Goal: Use online tool/utility: Utilize a website feature to perform a specific function

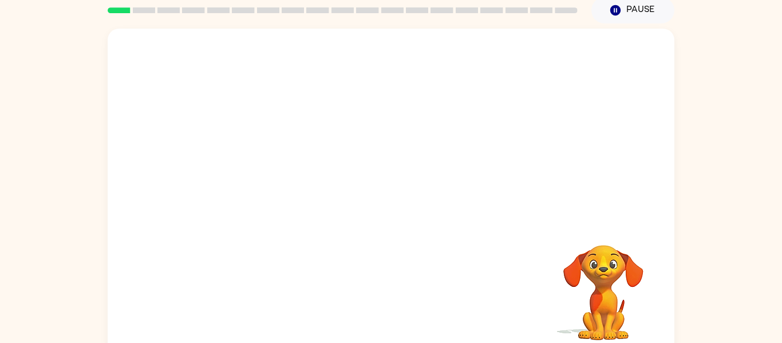
scroll to position [60, 0]
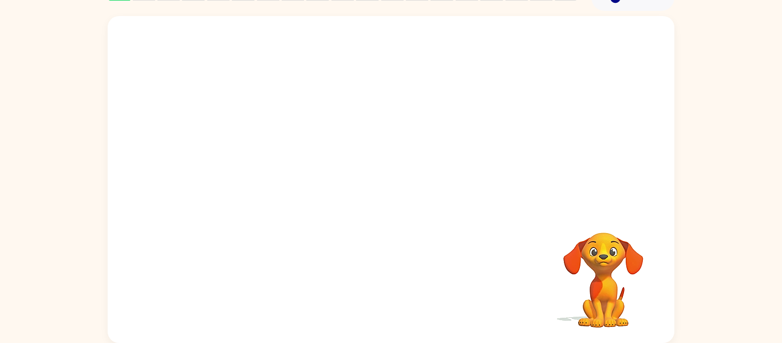
click at [703, 175] on div "Your browser must support playing .mp4 files to use Literably. Please try using…" at bounding box center [391, 177] width 782 height 332
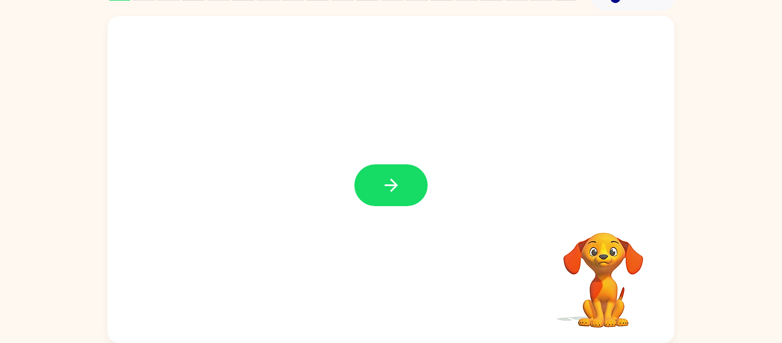
click at [392, 192] on icon "button" at bounding box center [391, 185] width 20 height 20
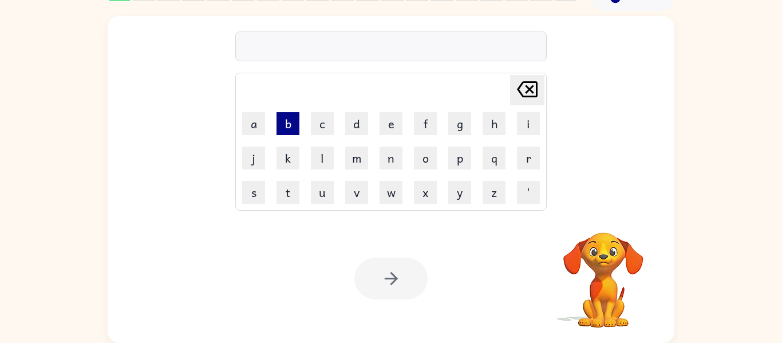
click at [290, 128] on button "b" at bounding box center [287, 123] width 23 height 23
click at [388, 131] on button "e" at bounding box center [391, 123] width 23 height 23
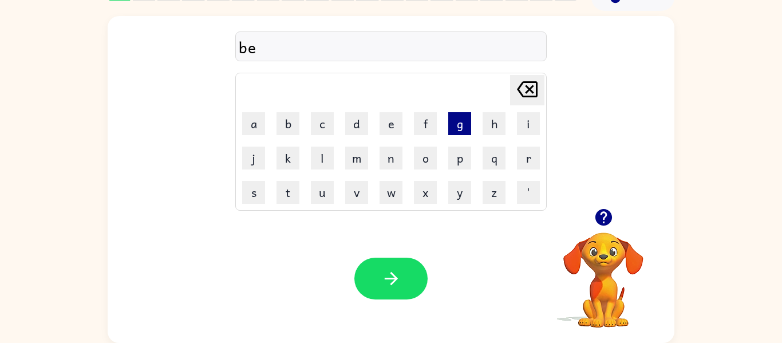
click at [457, 124] on button "g" at bounding box center [459, 123] width 23 height 23
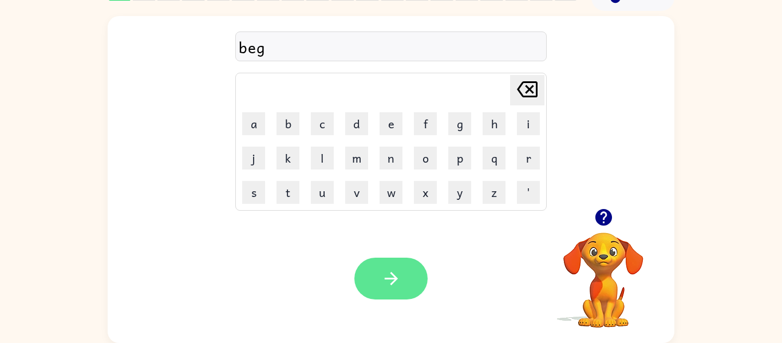
click at [390, 272] on icon "button" at bounding box center [390, 278] width 13 height 13
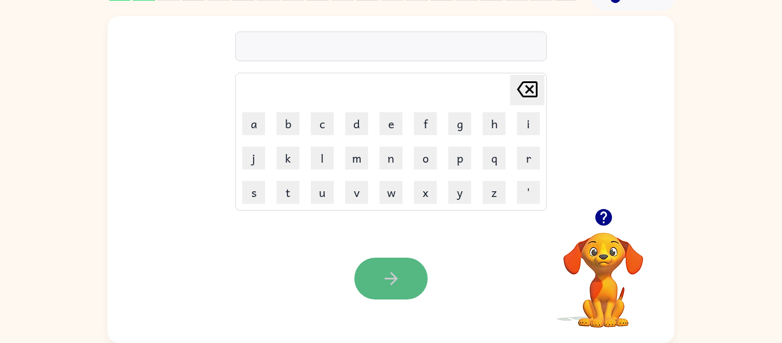
click at [389, 274] on icon "button" at bounding box center [391, 278] width 20 height 20
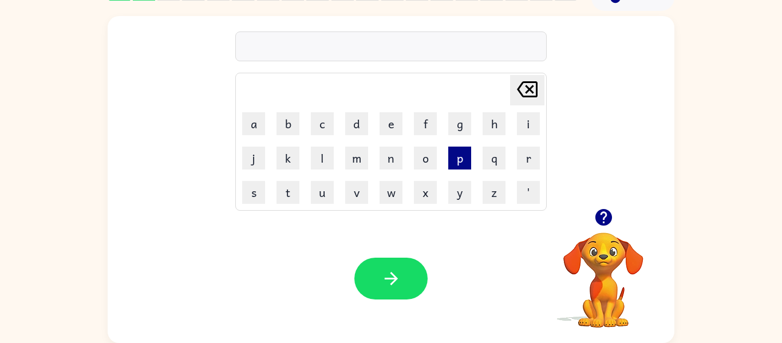
click at [455, 165] on button "p" at bounding box center [459, 158] width 23 height 23
click at [256, 121] on button "a" at bounding box center [253, 123] width 23 height 23
click at [353, 125] on button "d" at bounding box center [356, 123] width 23 height 23
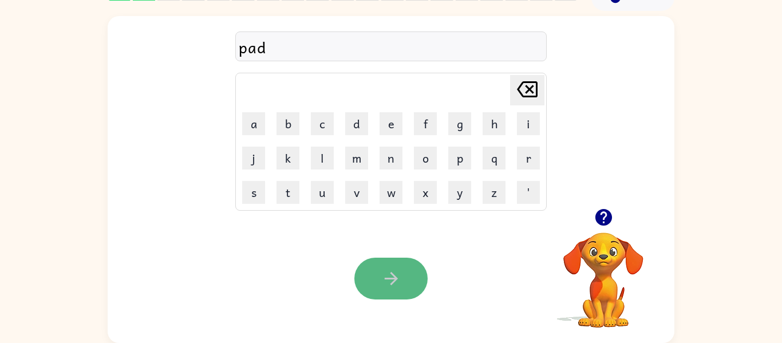
click at [396, 288] on icon "button" at bounding box center [391, 278] width 20 height 20
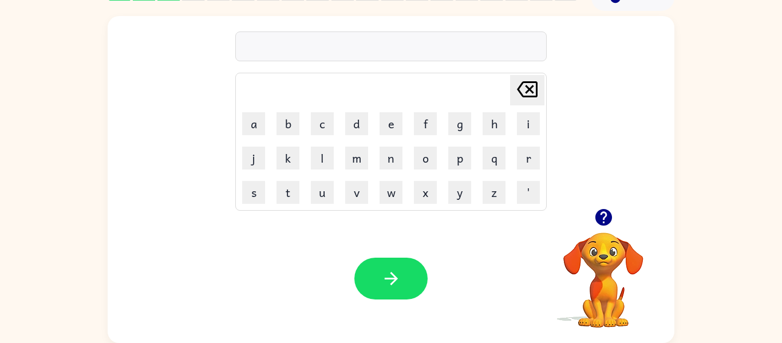
click at [396, 288] on icon "button" at bounding box center [391, 278] width 20 height 20
click at [488, 191] on button "z" at bounding box center [494, 192] width 23 height 23
click at [543, 271] on div "Your browser must support playing .mp4 files to use Literably. Please try using…" at bounding box center [391, 278] width 567 height 129
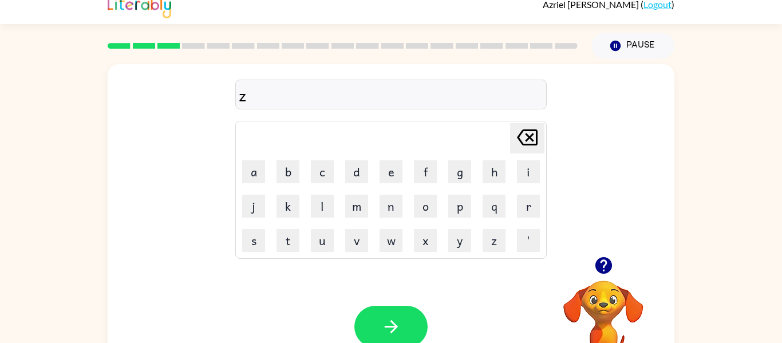
scroll to position [0, 0]
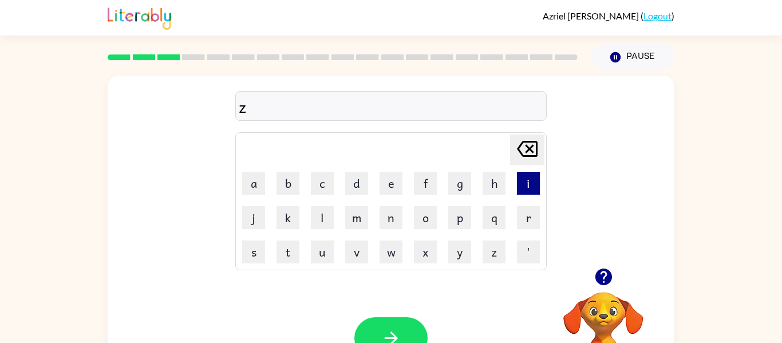
click at [537, 183] on button "i" at bounding box center [528, 183] width 23 height 23
click at [464, 220] on button "p" at bounding box center [459, 217] width 23 height 23
click at [412, 323] on button "button" at bounding box center [390, 338] width 73 height 42
click at [602, 270] on icon "button" at bounding box center [603, 276] width 17 height 17
click at [429, 181] on button "f" at bounding box center [425, 183] width 23 height 23
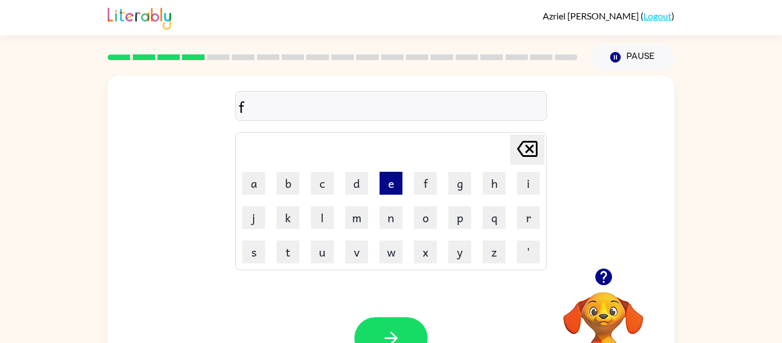
click at [394, 187] on button "e" at bounding box center [391, 183] width 23 height 23
click at [362, 185] on button "d" at bounding box center [356, 183] width 23 height 23
click at [386, 321] on button "button" at bounding box center [390, 338] width 73 height 42
click at [250, 258] on button "s" at bounding box center [253, 251] width 23 height 23
click at [398, 258] on button "w" at bounding box center [391, 251] width 23 height 23
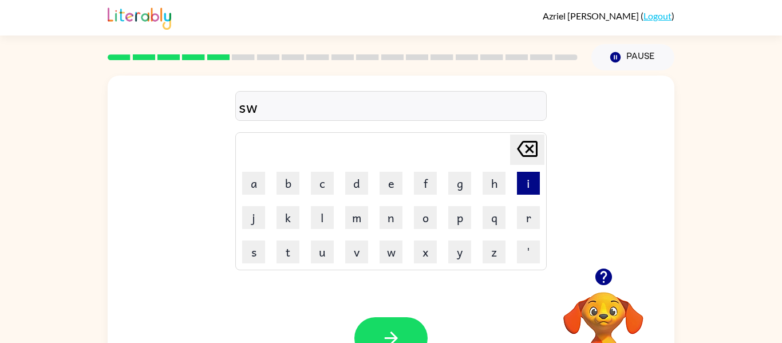
click at [527, 186] on button "i" at bounding box center [528, 183] width 23 height 23
click at [361, 222] on button "m" at bounding box center [356, 217] width 23 height 23
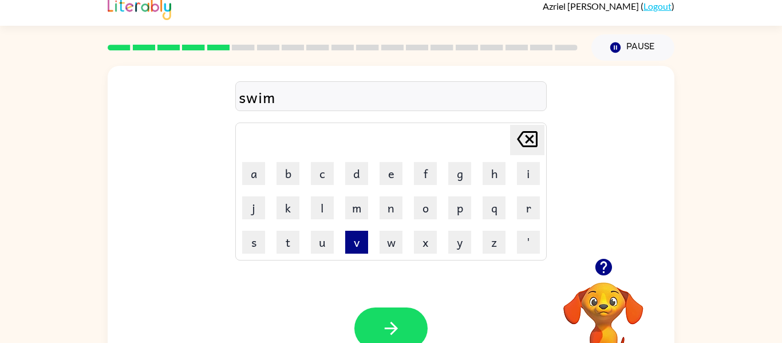
scroll to position [60, 0]
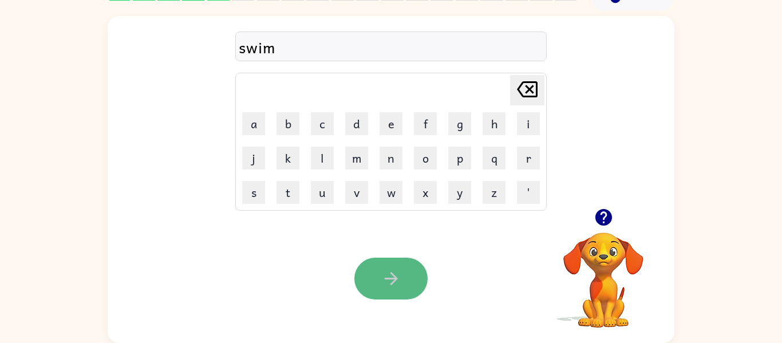
click at [382, 271] on icon "button" at bounding box center [391, 278] width 20 height 20
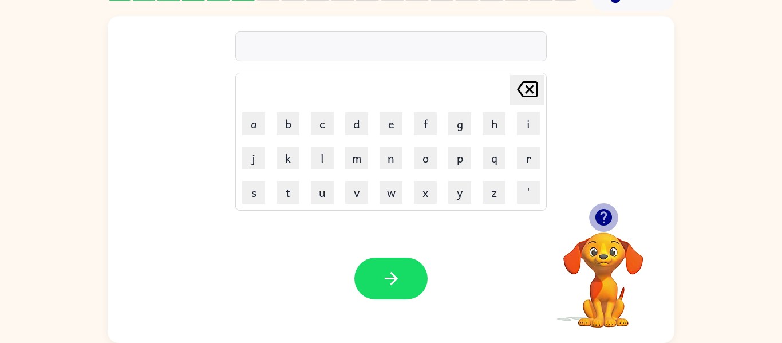
click at [603, 218] on icon "button" at bounding box center [604, 217] width 20 height 20
click at [319, 121] on button "c" at bounding box center [322, 123] width 23 height 23
click at [321, 158] on button "l" at bounding box center [322, 158] width 23 height 23
click at [420, 162] on button "o" at bounding box center [425, 158] width 23 height 23
click at [294, 163] on button "k" at bounding box center [287, 158] width 23 height 23
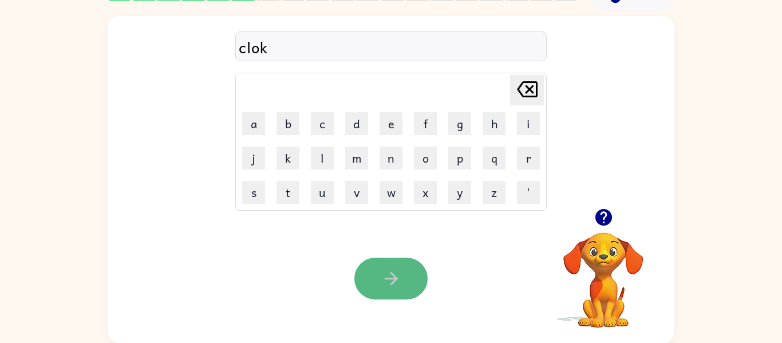
click at [390, 270] on icon "button" at bounding box center [391, 278] width 20 height 20
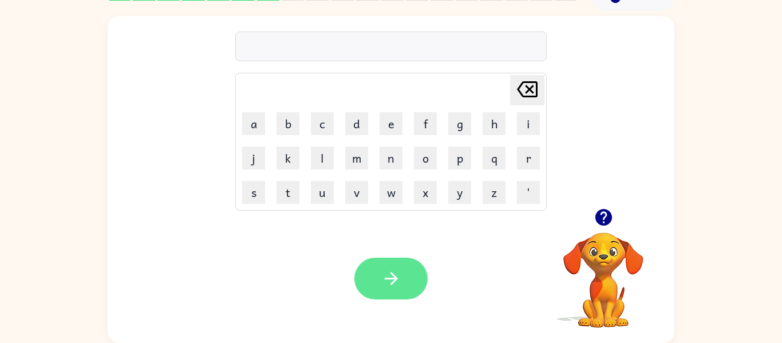
click at [401, 271] on button "button" at bounding box center [390, 279] width 73 height 42
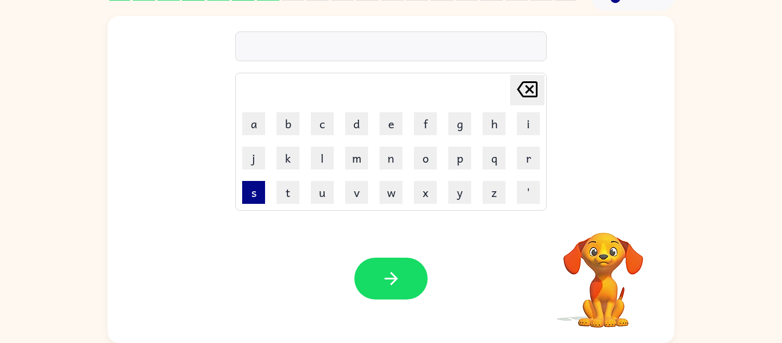
click at [251, 195] on button "s" at bounding box center [253, 192] width 23 height 23
click at [532, 122] on button "i" at bounding box center [528, 123] width 23 height 23
click at [420, 196] on button "x" at bounding box center [425, 192] width 23 height 23
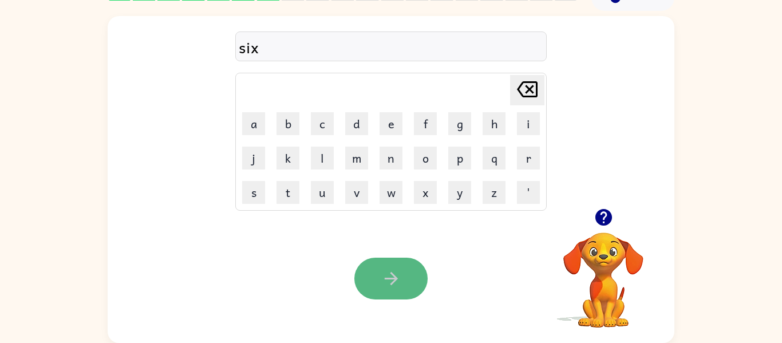
click at [399, 280] on icon "button" at bounding box center [391, 278] width 20 height 20
click at [606, 210] on icon "button" at bounding box center [603, 217] width 17 height 17
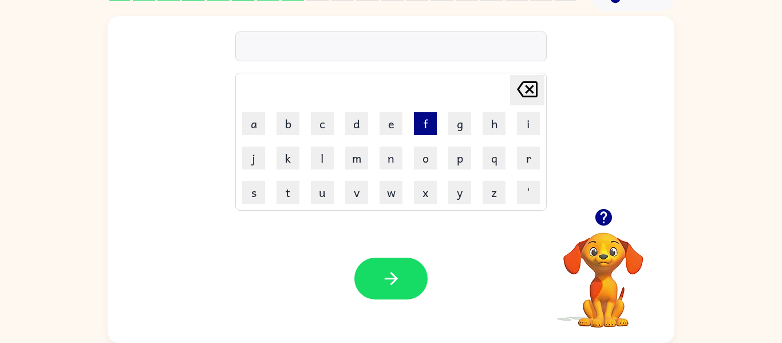
click at [427, 118] on button "f" at bounding box center [425, 123] width 23 height 23
click at [248, 119] on button "a" at bounding box center [253, 123] width 23 height 23
click at [254, 188] on button "s" at bounding box center [253, 192] width 23 height 23
click at [517, 90] on icon "[PERSON_NAME] last character input" at bounding box center [526, 89] width 27 height 27
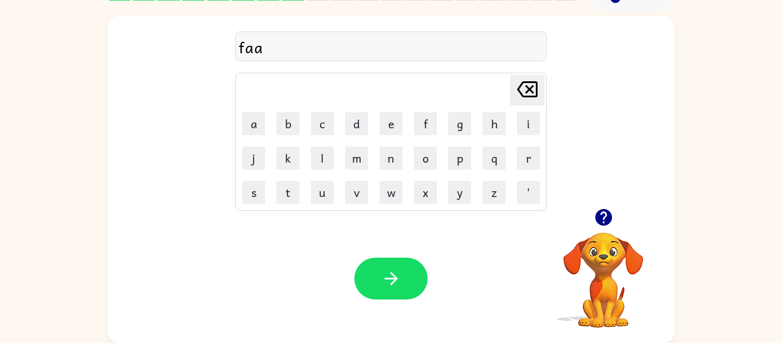
click at [517, 91] on icon "[PERSON_NAME] last character input" at bounding box center [526, 89] width 27 height 27
click at [256, 188] on button "s" at bounding box center [253, 192] width 23 height 23
click at [287, 193] on button "t" at bounding box center [287, 192] width 23 height 23
click at [386, 291] on button "button" at bounding box center [390, 279] width 73 height 42
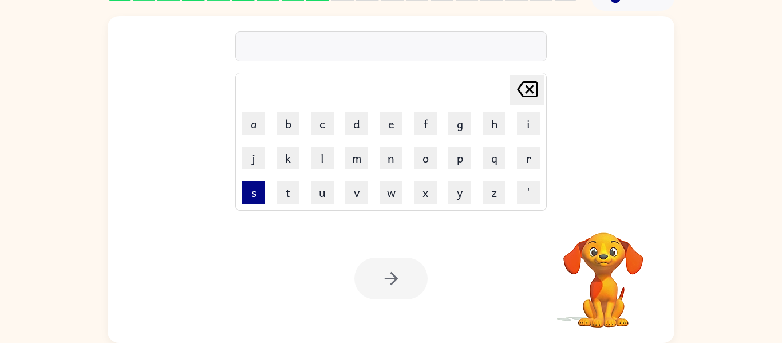
click at [255, 194] on button "s" at bounding box center [253, 192] width 23 height 23
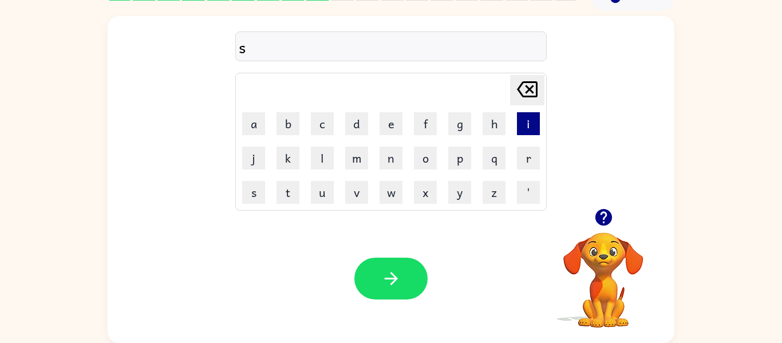
click at [536, 123] on button "i" at bounding box center [528, 123] width 23 height 23
click at [291, 195] on button "t" at bounding box center [287, 192] width 23 height 23
click at [252, 202] on button "s" at bounding box center [253, 192] width 23 height 23
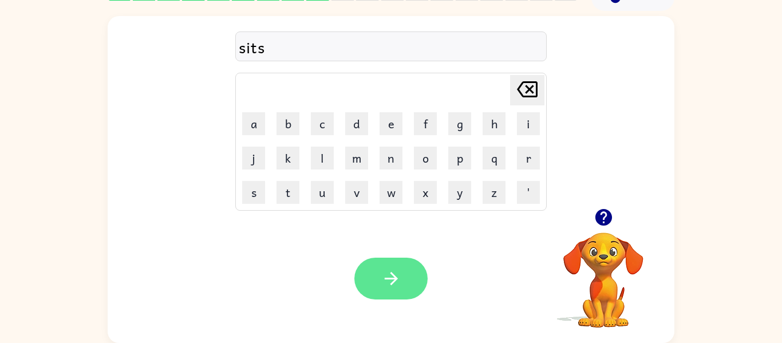
click at [373, 266] on button "button" at bounding box center [390, 279] width 73 height 42
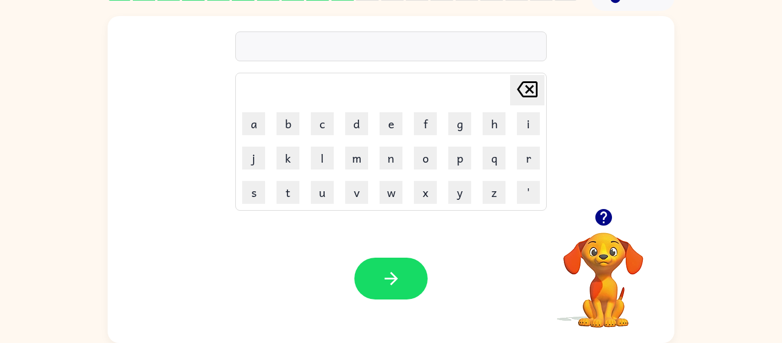
click at [605, 218] on icon "button" at bounding box center [603, 217] width 17 height 17
click at [481, 127] on td "h" at bounding box center [493, 123] width 33 height 33
click at [493, 128] on button "h" at bounding box center [494, 123] width 23 height 23
click at [426, 165] on button "o" at bounding box center [425, 158] width 23 height 23
click at [449, 118] on button "g" at bounding box center [459, 123] width 23 height 23
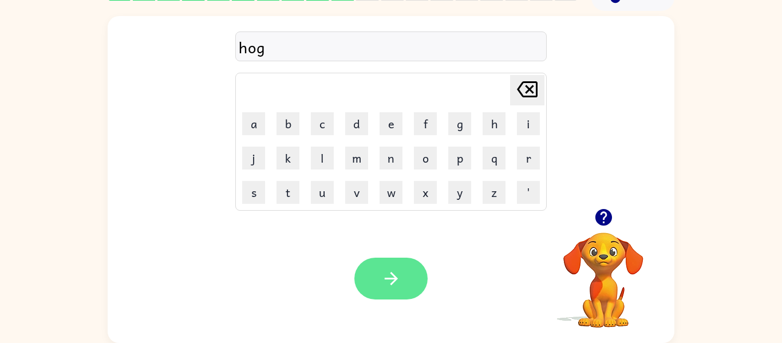
click at [398, 280] on icon "button" at bounding box center [391, 278] width 20 height 20
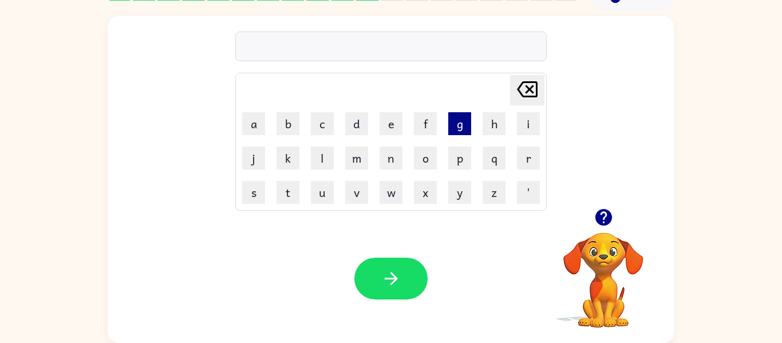
click at [457, 131] on button "g" at bounding box center [459, 123] width 23 height 23
click at [525, 86] on icon at bounding box center [527, 89] width 21 height 16
click at [264, 160] on button "j" at bounding box center [253, 158] width 23 height 23
click at [251, 127] on button "a" at bounding box center [253, 123] width 23 height 23
click at [594, 216] on icon "button" at bounding box center [604, 217] width 20 height 20
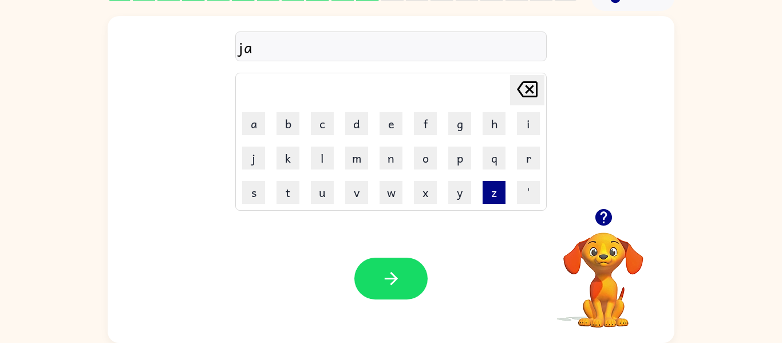
click at [485, 192] on button "z" at bounding box center [494, 192] width 23 height 23
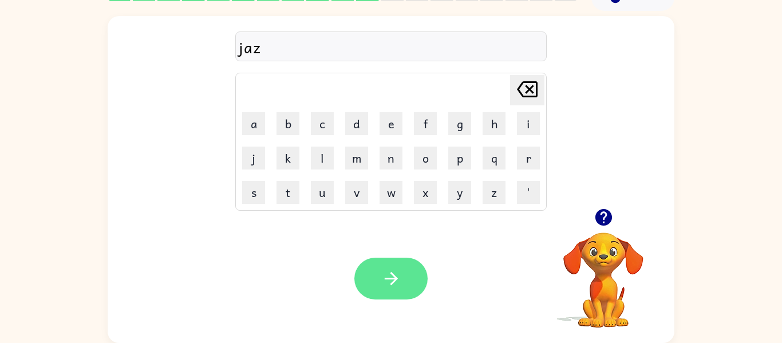
click at [417, 264] on button "button" at bounding box center [390, 279] width 73 height 42
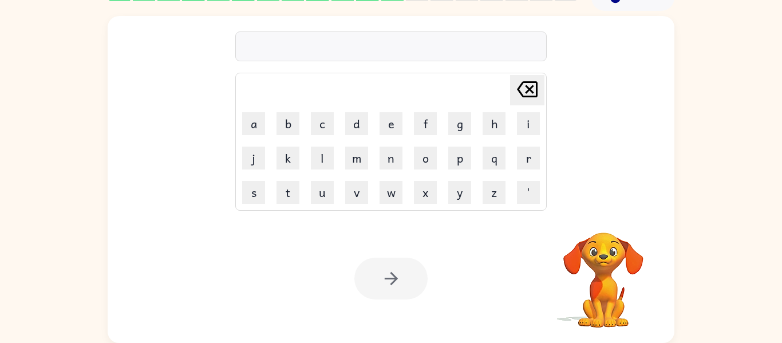
click at [417, 264] on div at bounding box center [390, 279] width 73 height 42
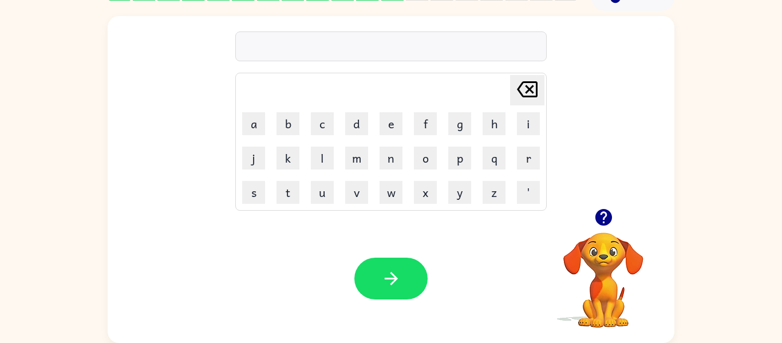
click at [417, 264] on button "button" at bounding box center [390, 279] width 73 height 42
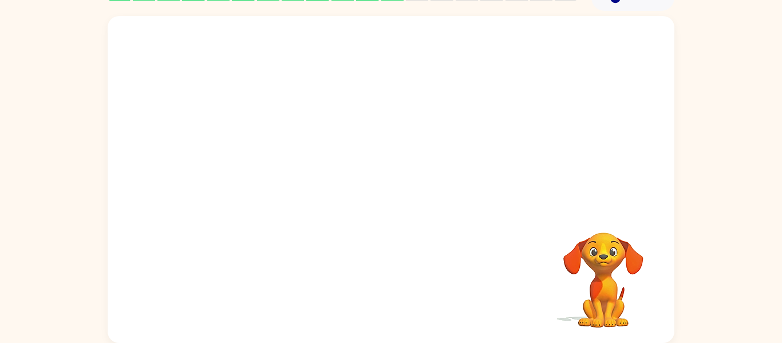
click at [417, 264] on div "Your browser must support playing .mp4 files to use Literably. Please try using…" at bounding box center [391, 179] width 567 height 327
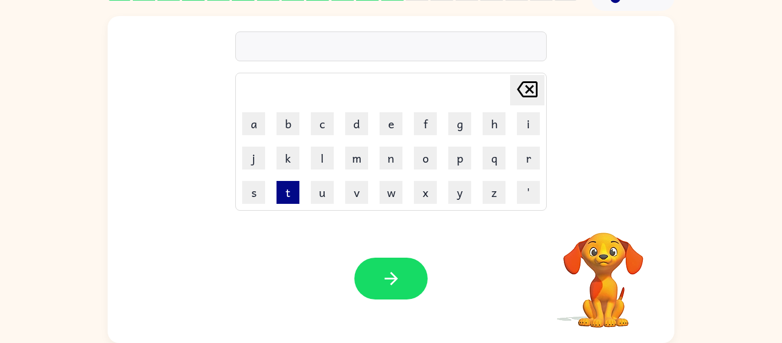
click at [280, 199] on button "t" at bounding box center [287, 192] width 23 height 23
click at [421, 164] on button "o" at bounding box center [425, 158] width 23 height 23
click at [459, 163] on button "p" at bounding box center [459, 158] width 23 height 23
click at [392, 160] on button "n" at bounding box center [391, 158] width 23 height 23
click at [531, 85] on icon "[PERSON_NAME] last character input" at bounding box center [526, 89] width 27 height 27
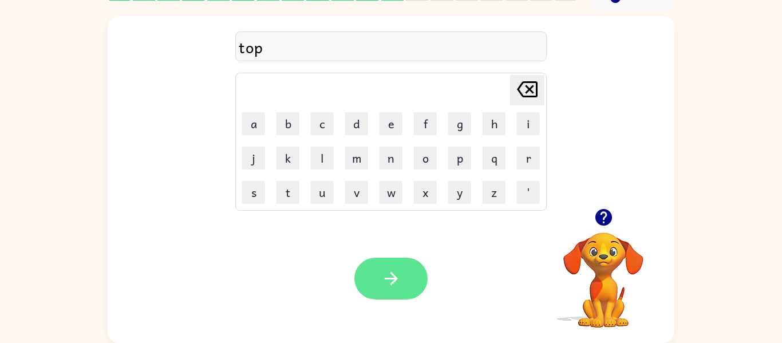
click at [418, 266] on button "button" at bounding box center [390, 279] width 73 height 42
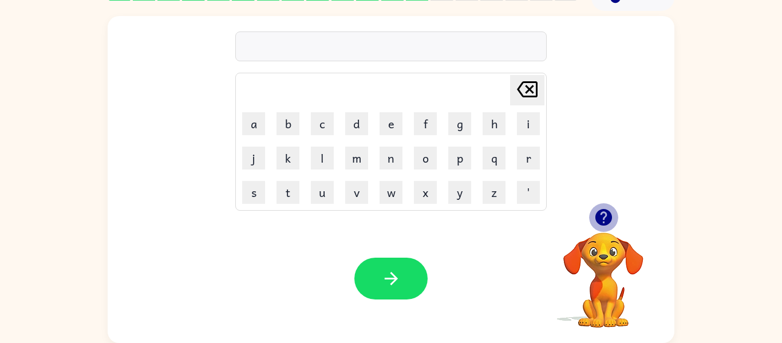
click at [602, 212] on icon "button" at bounding box center [604, 217] width 20 height 20
click at [497, 119] on button "h" at bounding box center [494, 123] width 23 height 23
click at [394, 125] on button "e" at bounding box center [391, 123] width 23 height 23
click at [396, 160] on button "n" at bounding box center [391, 158] width 23 height 23
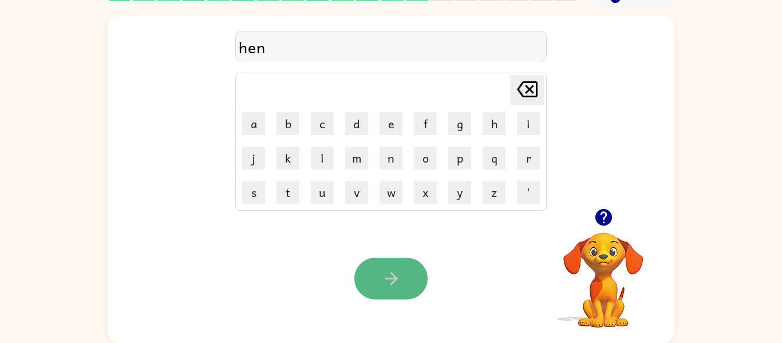
click at [405, 294] on button "button" at bounding box center [390, 279] width 73 height 42
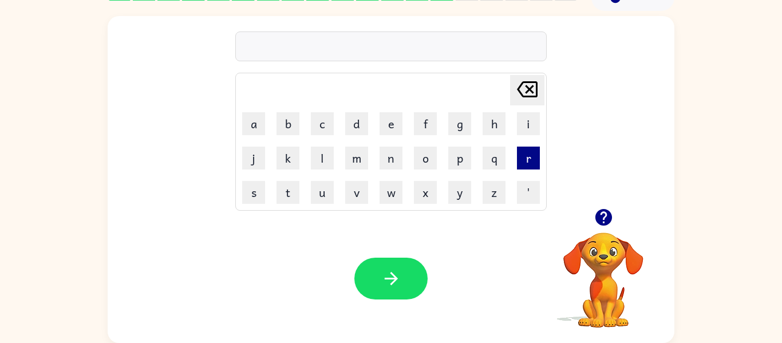
click at [532, 161] on button "r" at bounding box center [528, 158] width 23 height 23
click at [525, 133] on button "i" at bounding box center [528, 123] width 23 height 23
click at [461, 158] on button "p" at bounding box center [459, 158] width 23 height 23
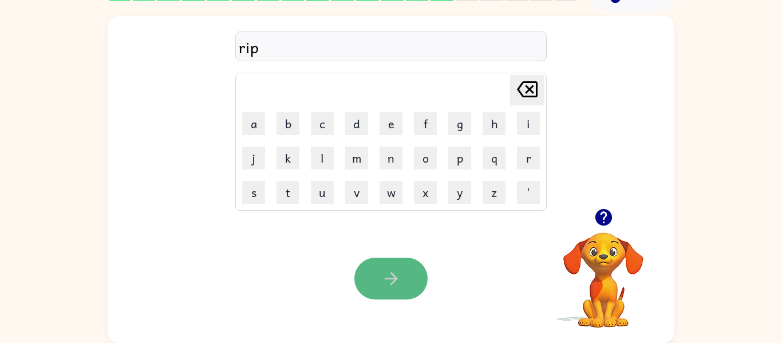
click at [401, 286] on button "button" at bounding box center [390, 279] width 73 height 42
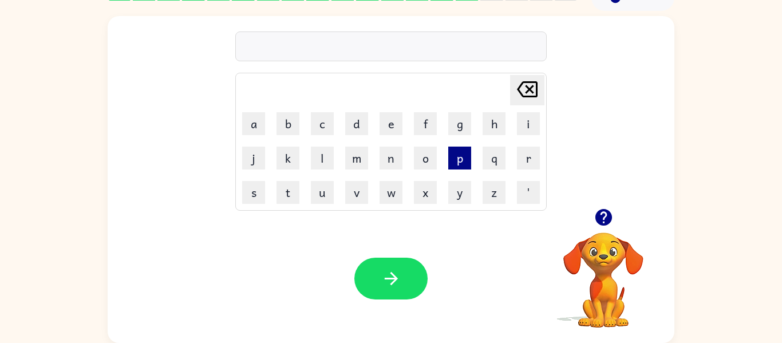
click at [464, 163] on button "p" at bounding box center [459, 158] width 23 height 23
click at [252, 124] on button "a" at bounding box center [253, 123] width 23 height 23
click at [318, 167] on button "l" at bounding box center [322, 158] width 23 height 23
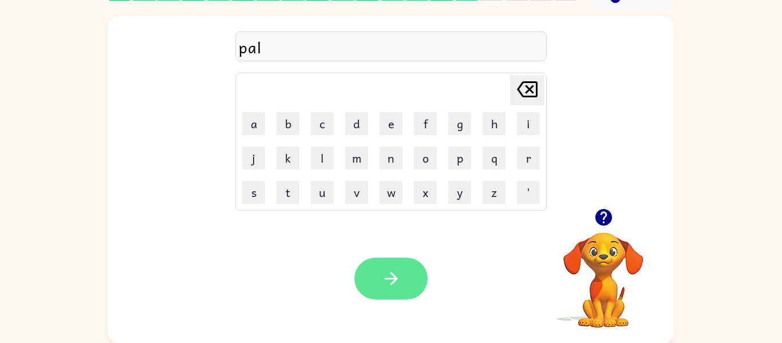
click at [376, 278] on button "button" at bounding box center [390, 279] width 73 height 42
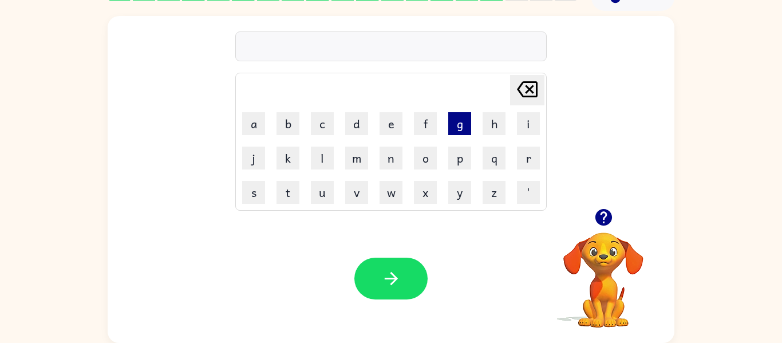
click at [465, 129] on button "g" at bounding box center [459, 123] width 23 height 23
click at [418, 159] on button "o" at bounding box center [425, 158] width 23 height 23
click at [287, 188] on button "t" at bounding box center [287, 192] width 23 height 23
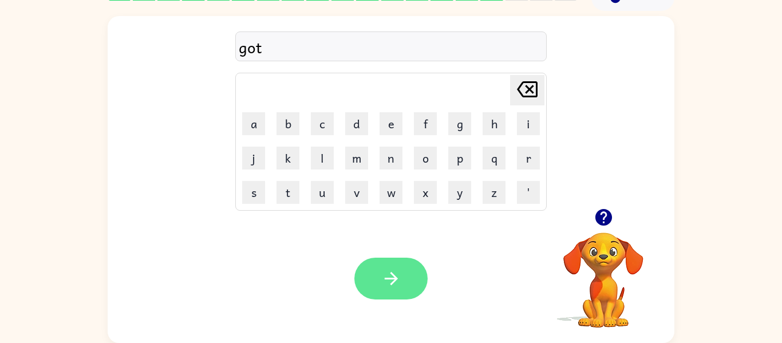
click at [398, 282] on icon "button" at bounding box center [391, 278] width 20 height 20
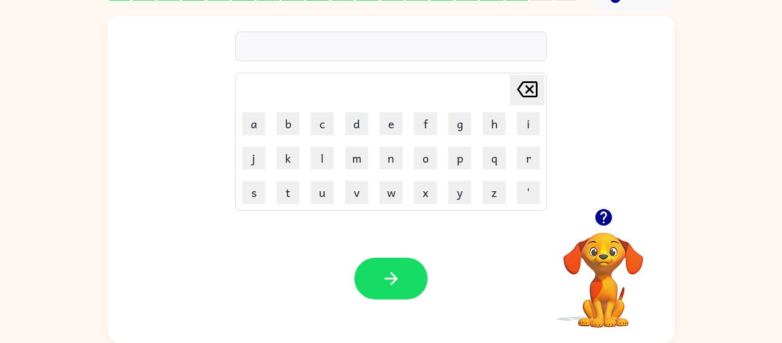
click at [398, 282] on icon "button" at bounding box center [391, 278] width 20 height 20
click at [604, 219] on icon "button" at bounding box center [603, 217] width 17 height 17
click at [357, 151] on button "m" at bounding box center [356, 158] width 23 height 23
click at [260, 124] on button "a" at bounding box center [253, 123] width 23 height 23
click at [289, 189] on button "t" at bounding box center [287, 192] width 23 height 23
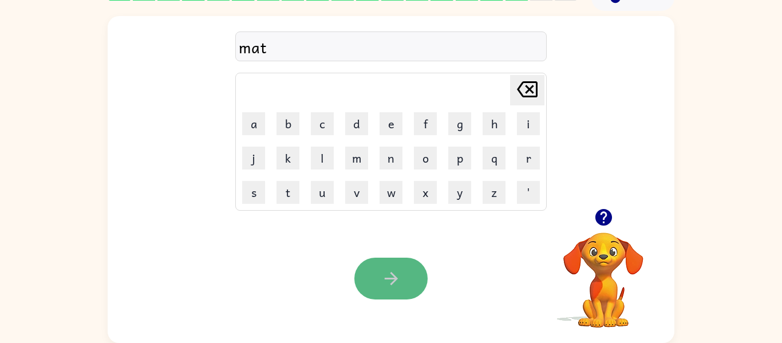
click at [375, 282] on button "button" at bounding box center [390, 279] width 73 height 42
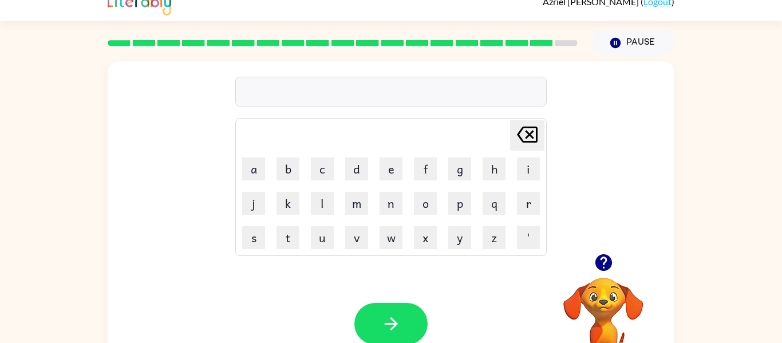
scroll to position [0, 0]
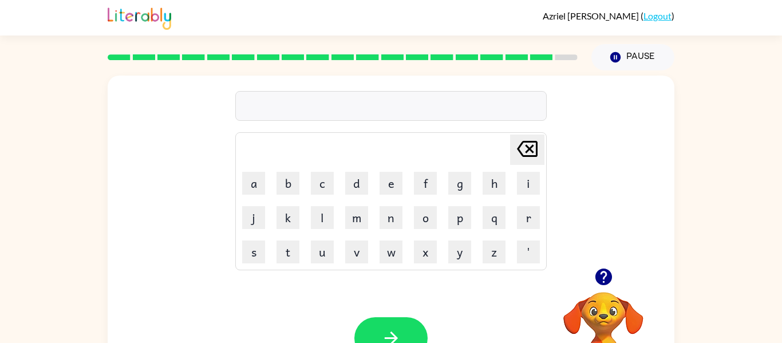
click at [612, 270] on icon "button" at bounding box center [604, 277] width 20 height 20
click at [250, 259] on button "s" at bounding box center [253, 251] width 23 height 23
click at [458, 224] on button "p" at bounding box center [459, 217] width 23 height 23
click at [423, 222] on button "o" at bounding box center [425, 217] width 23 height 23
click at [290, 251] on button "t" at bounding box center [287, 251] width 23 height 23
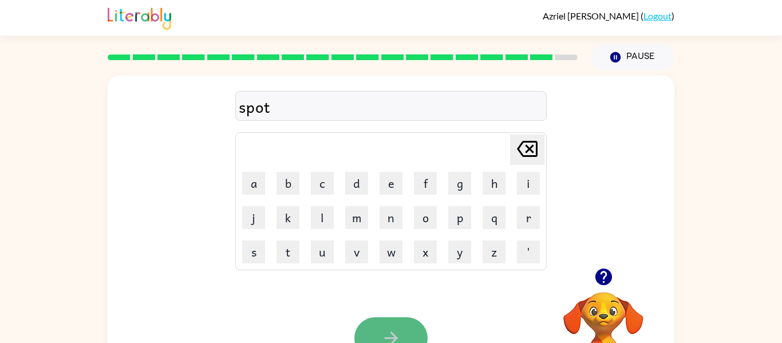
click at [382, 328] on icon "button" at bounding box center [391, 338] width 20 height 20
